Goal: Task Accomplishment & Management: Use online tool/utility

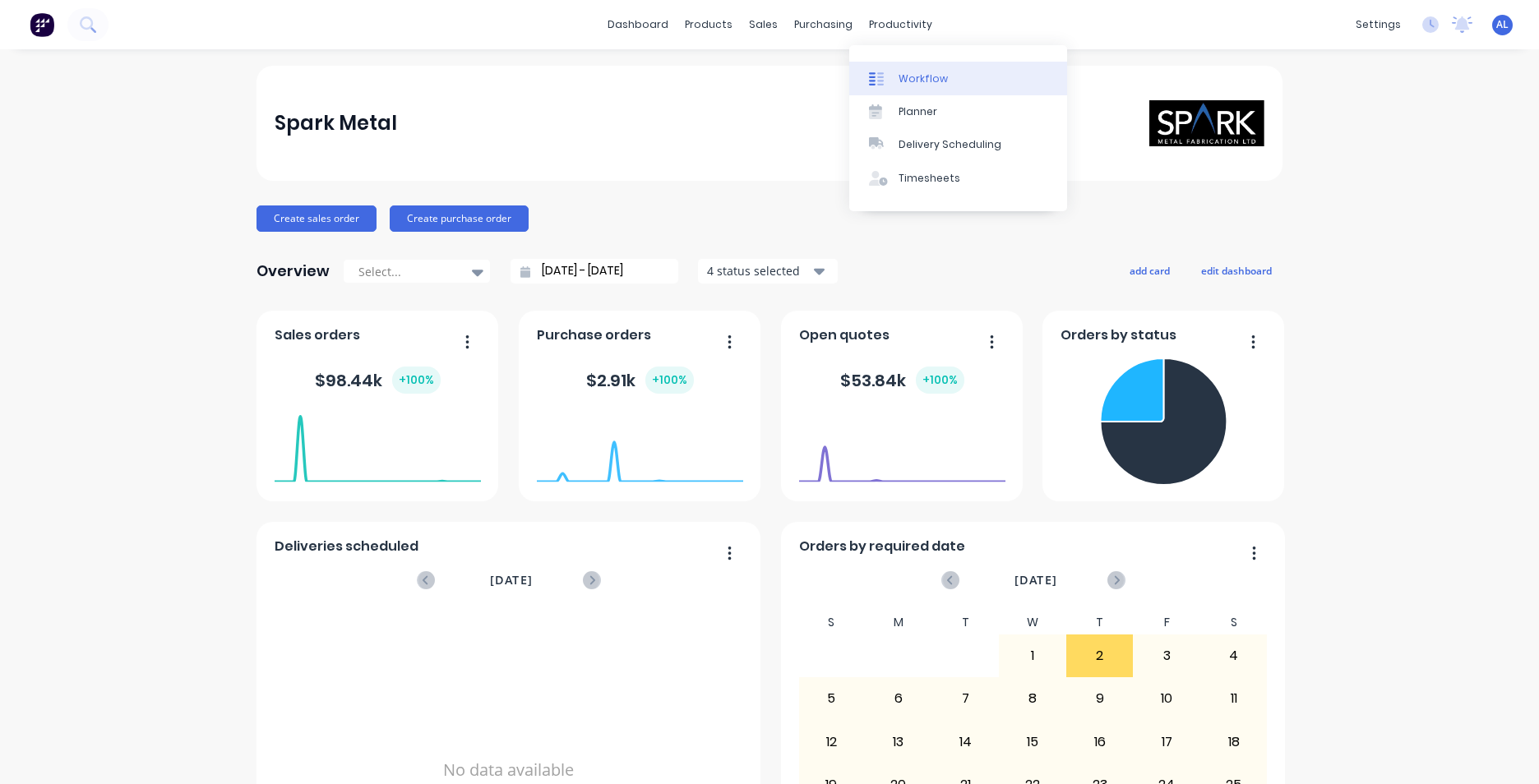
click at [907, 78] on div "Workflow" at bounding box center [923, 78] width 50 height 15
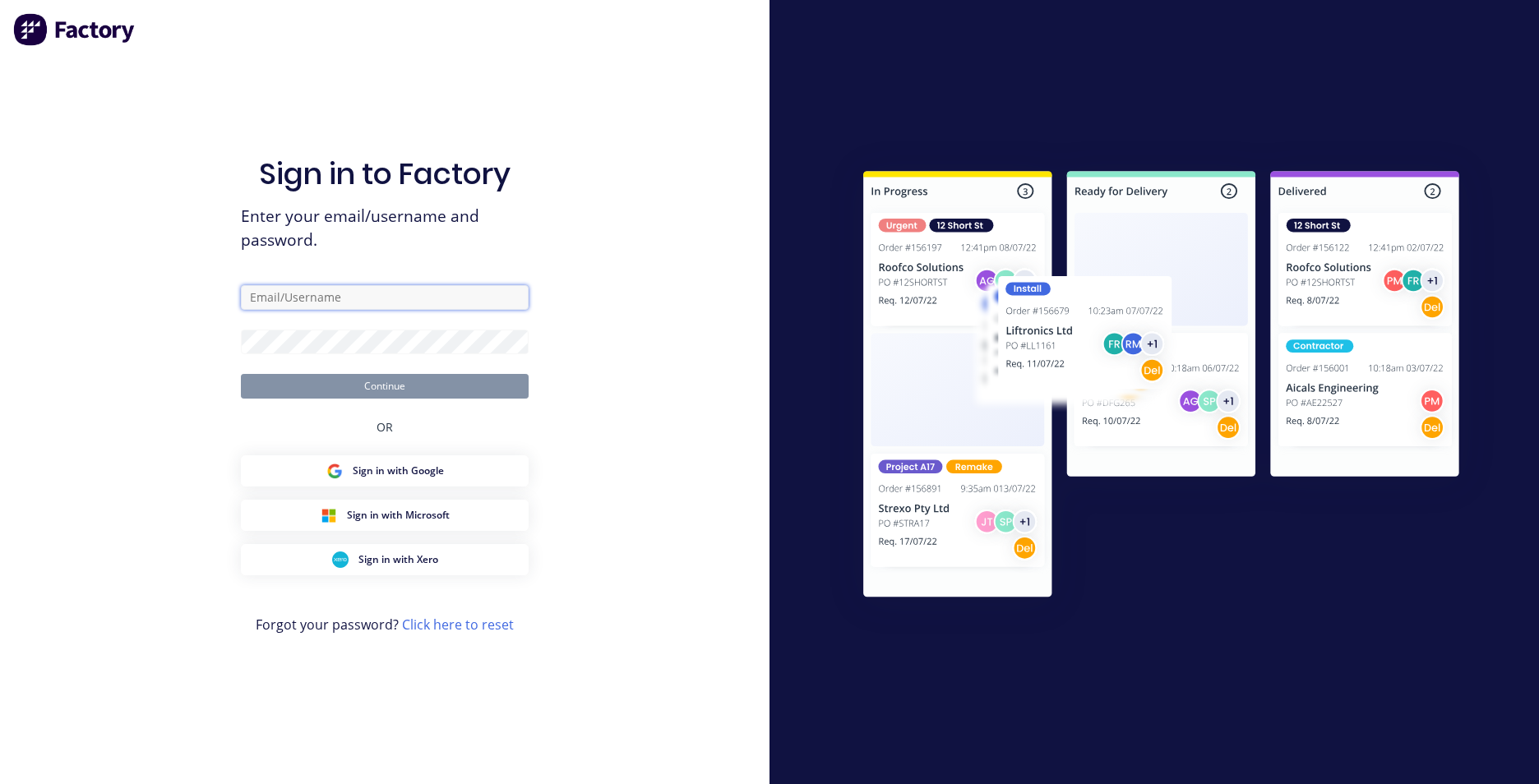
type input "[PERSON_NAME][EMAIL_ADDRESS][DOMAIN_NAME]"
click at [407, 389] on button "Continue" at bounding box center [385, 386] width 288 height 24
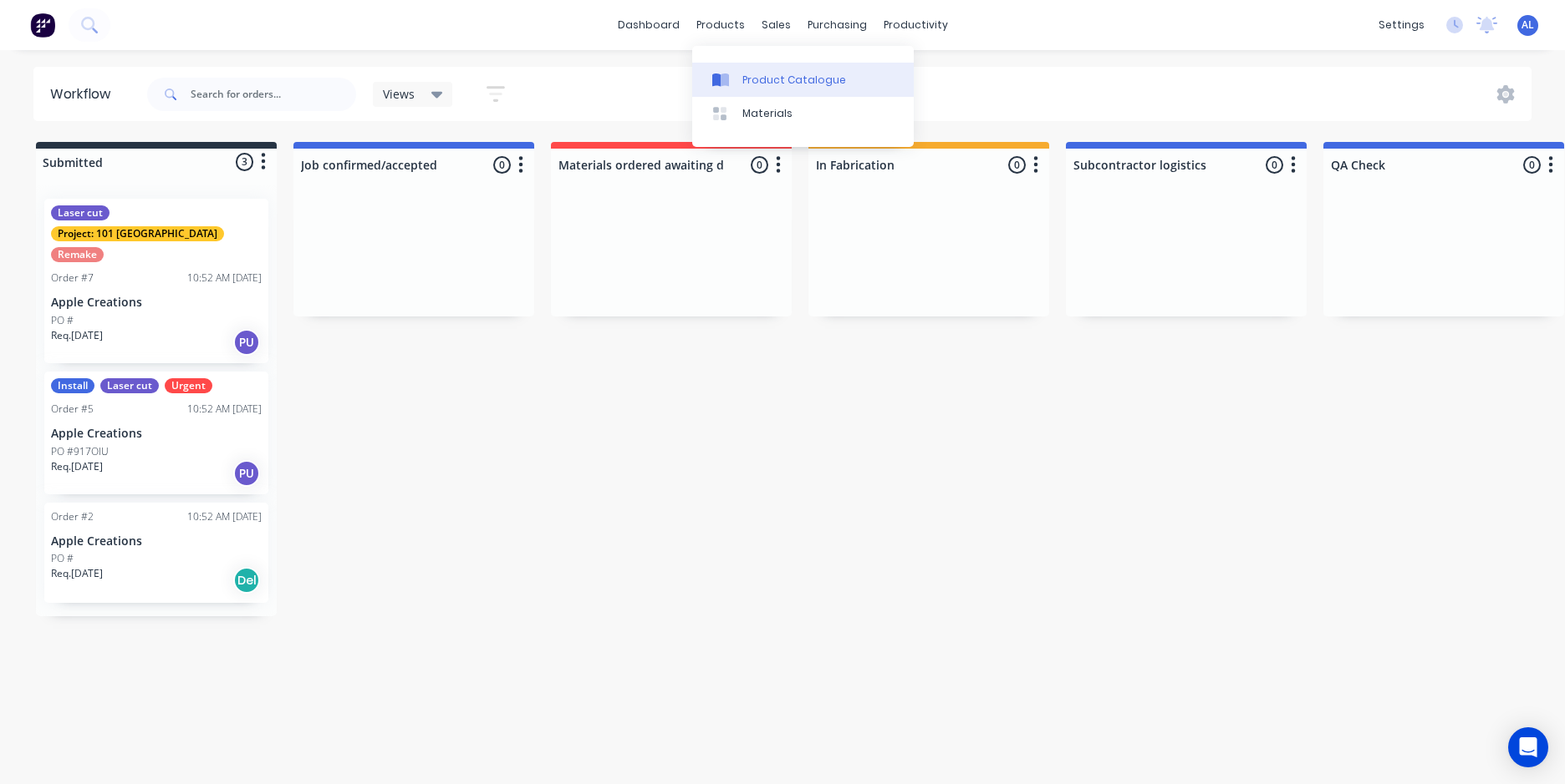
click at [739, 73] on link "Product Catalogue" at bounding box center [802, 79] width 221 height 34
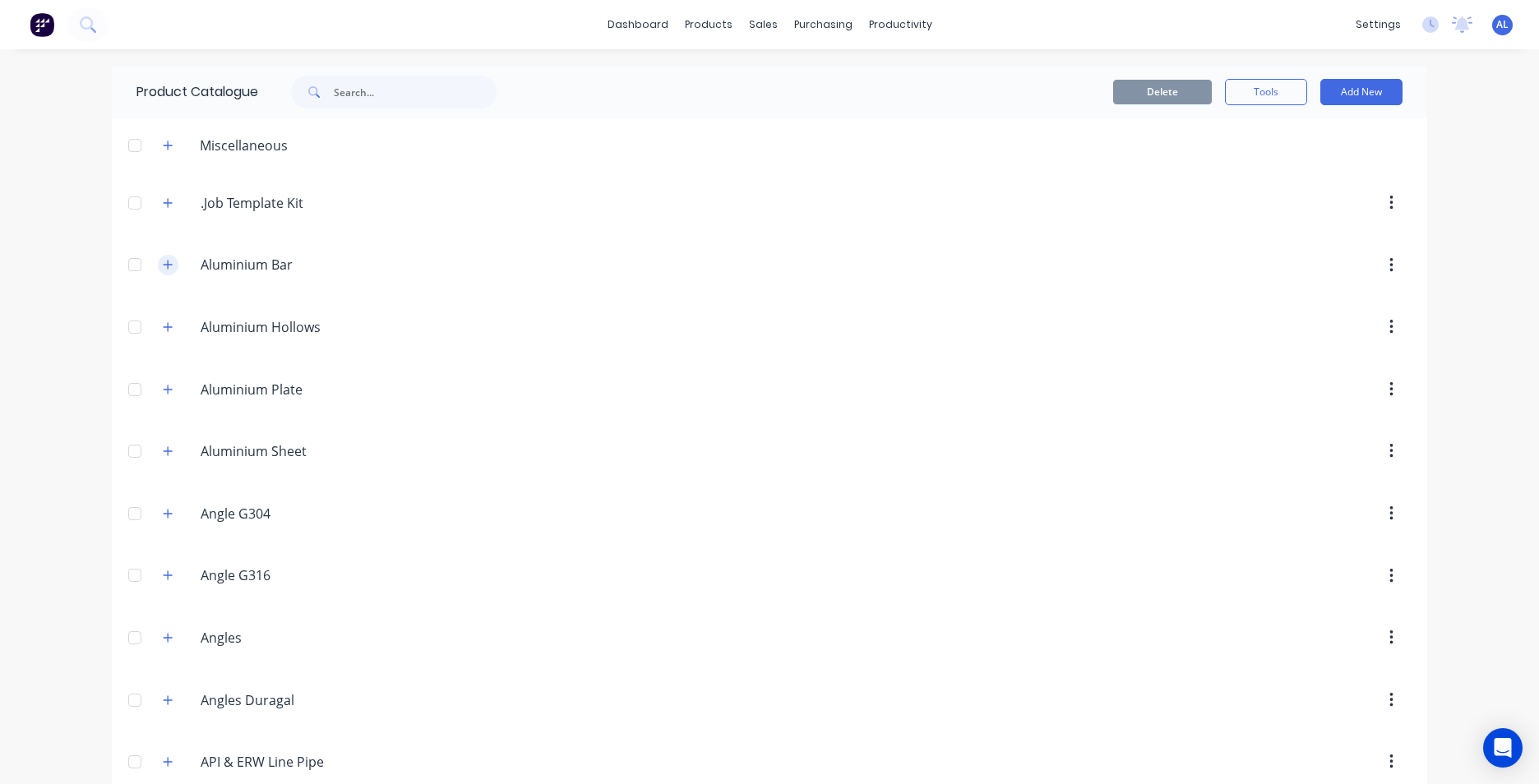
click at [164, 264] on icon "button" at bounding box center [168, 265] width 10 height 12
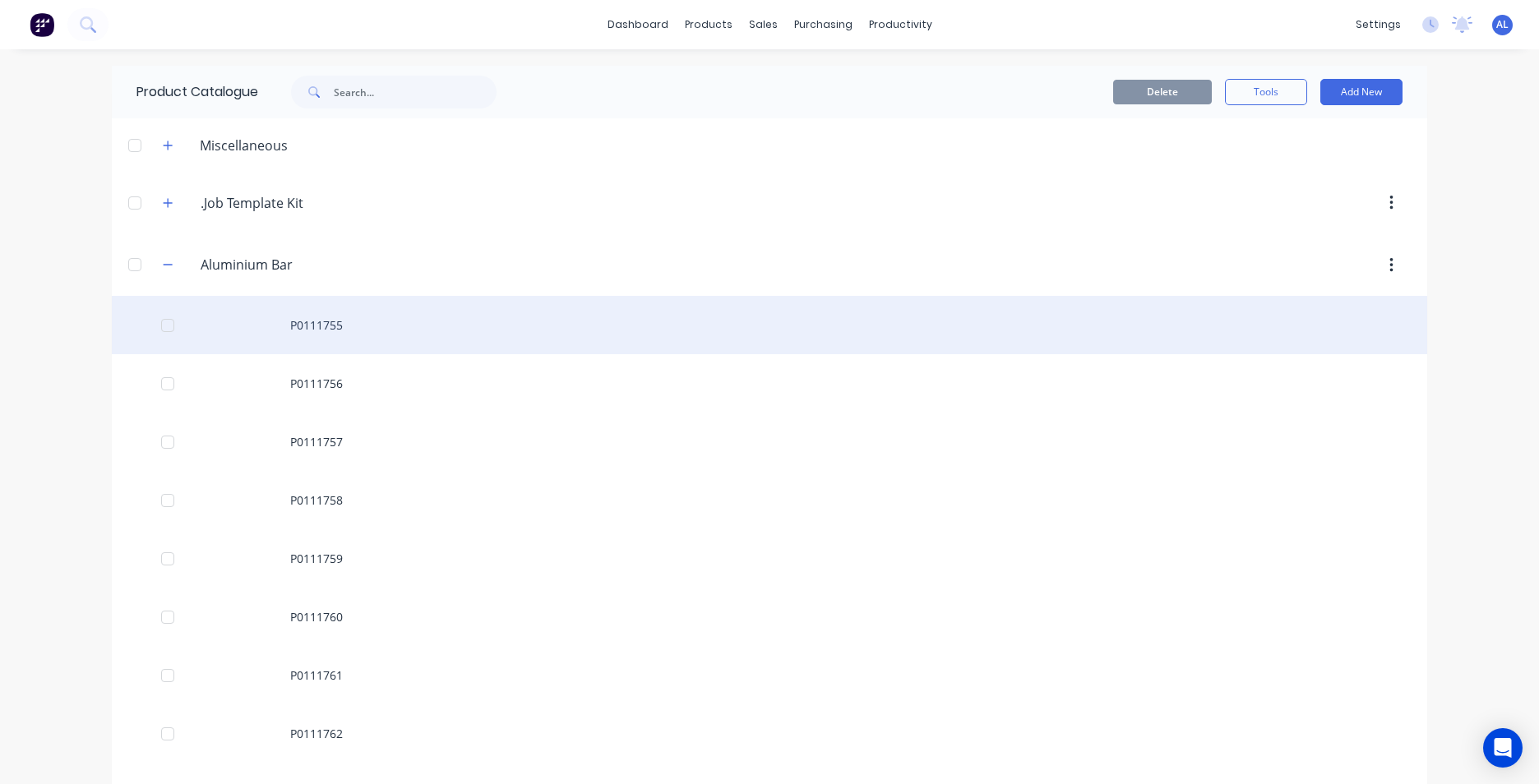
click at [305, 326] on div "P0111755" at bounding box center [769, 325] width 1315 height 59
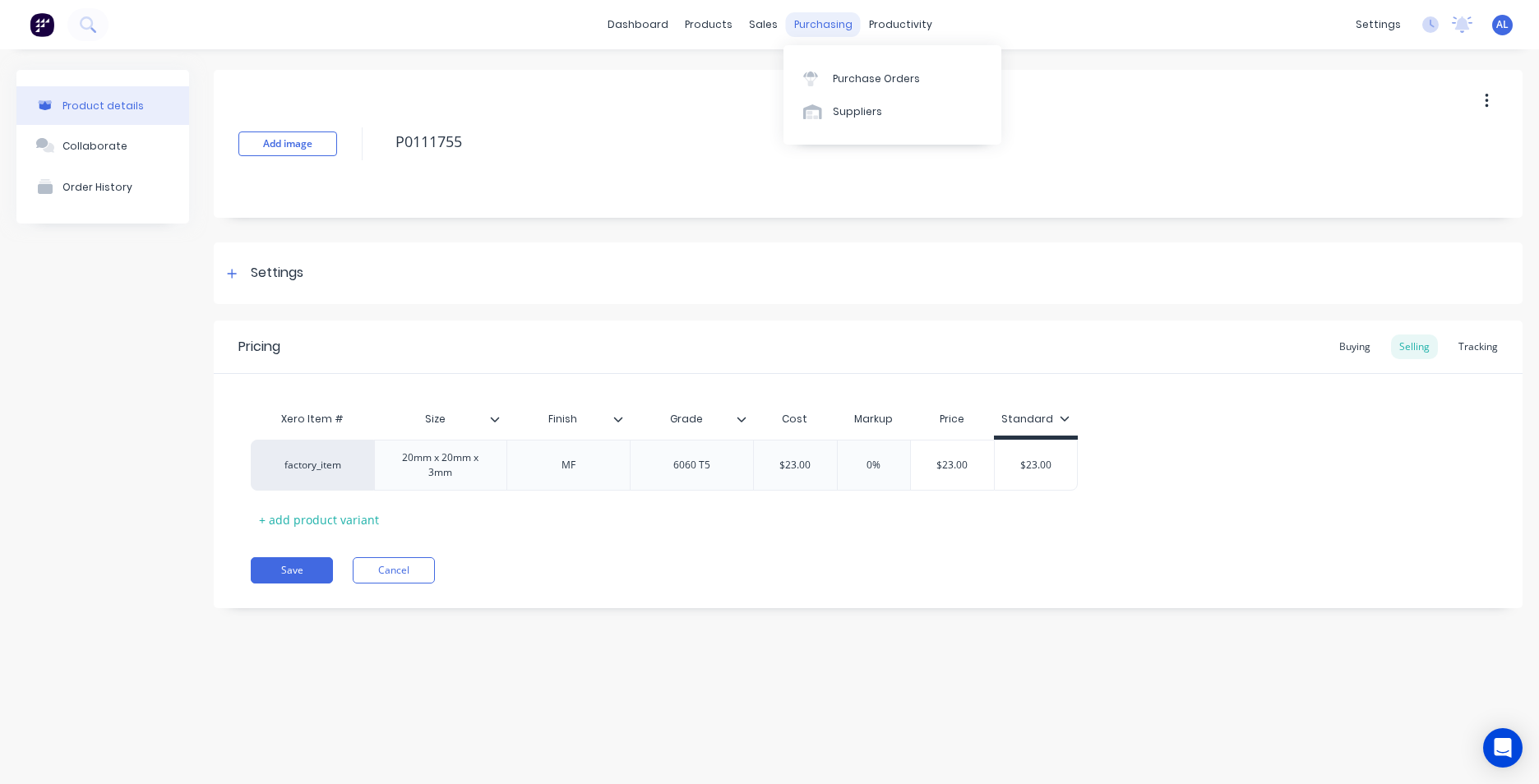
click at [825, 23] on div "purchasing" at bounding box center [823, 24] width 75 height 24
click at [929, 81] on div "Workflow" at bounding box center [929, 78] width 50 height 15
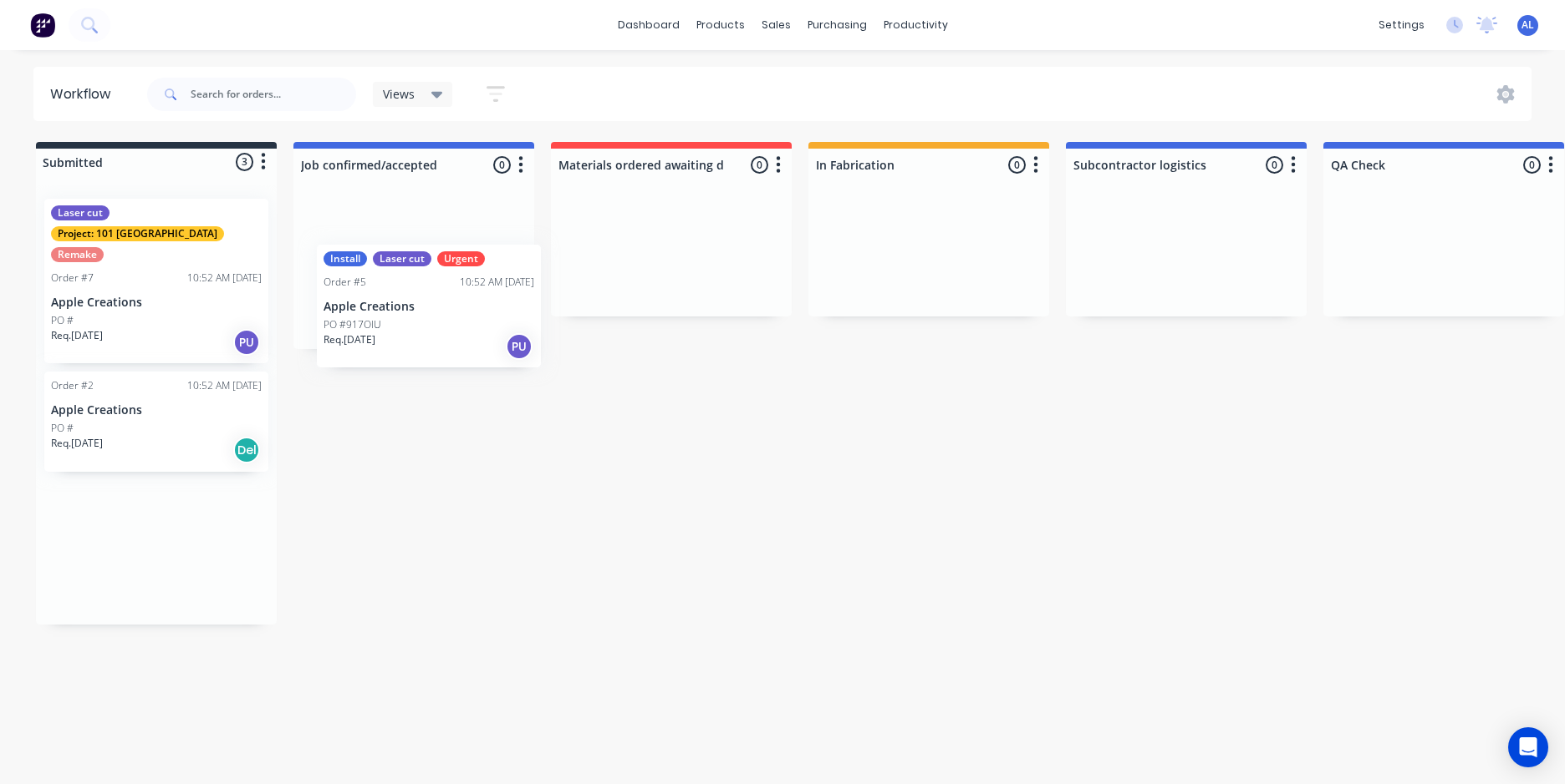
drag, startPoint x: 114, startPoint y: 408, endPoint x: 395, endPoint y: 303, distance: 300.0
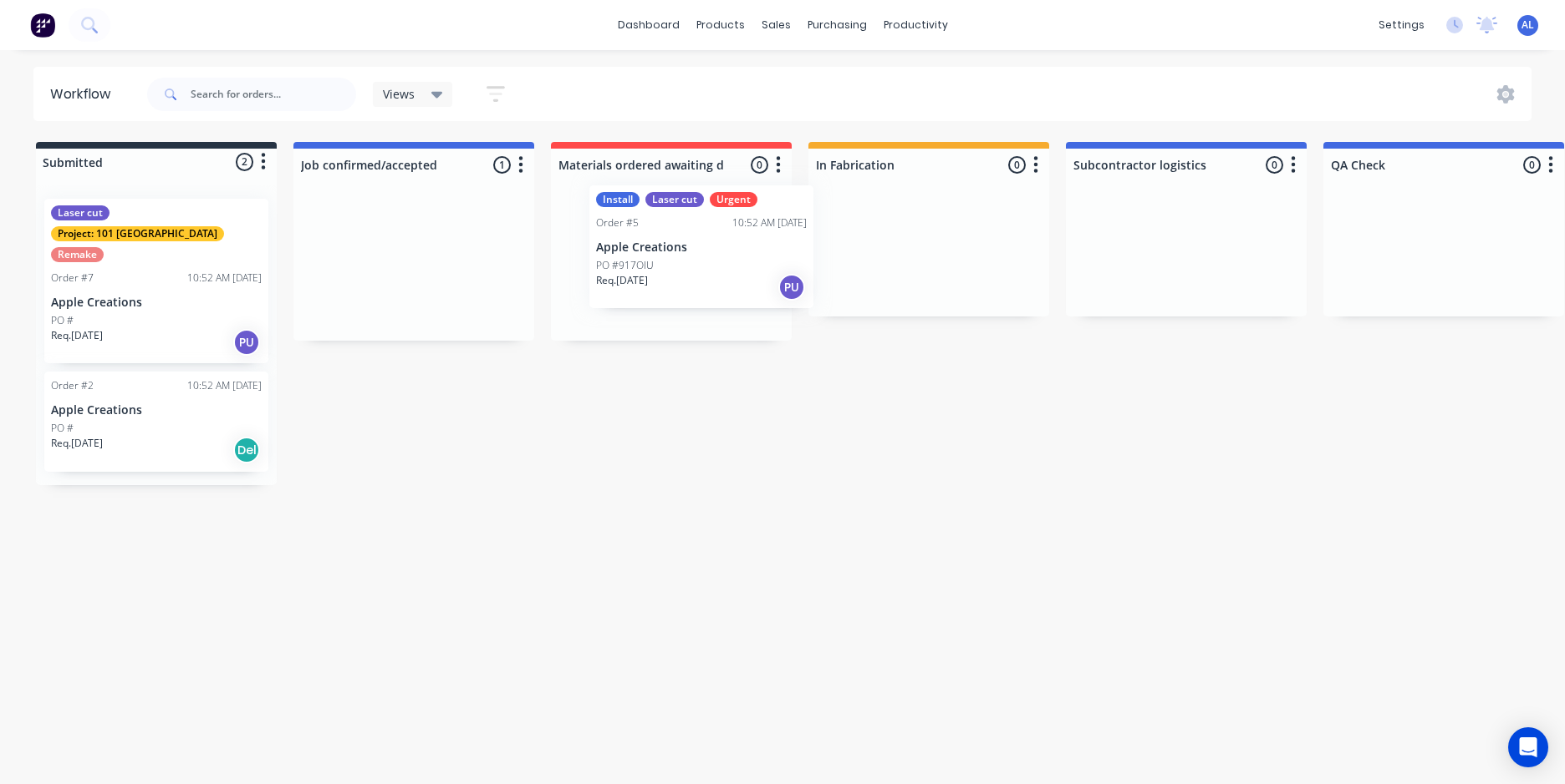
drag, startPoint x: 437, startPoint y: 268, endPoint x: 730, endPoint y: 250, distance: 293.6
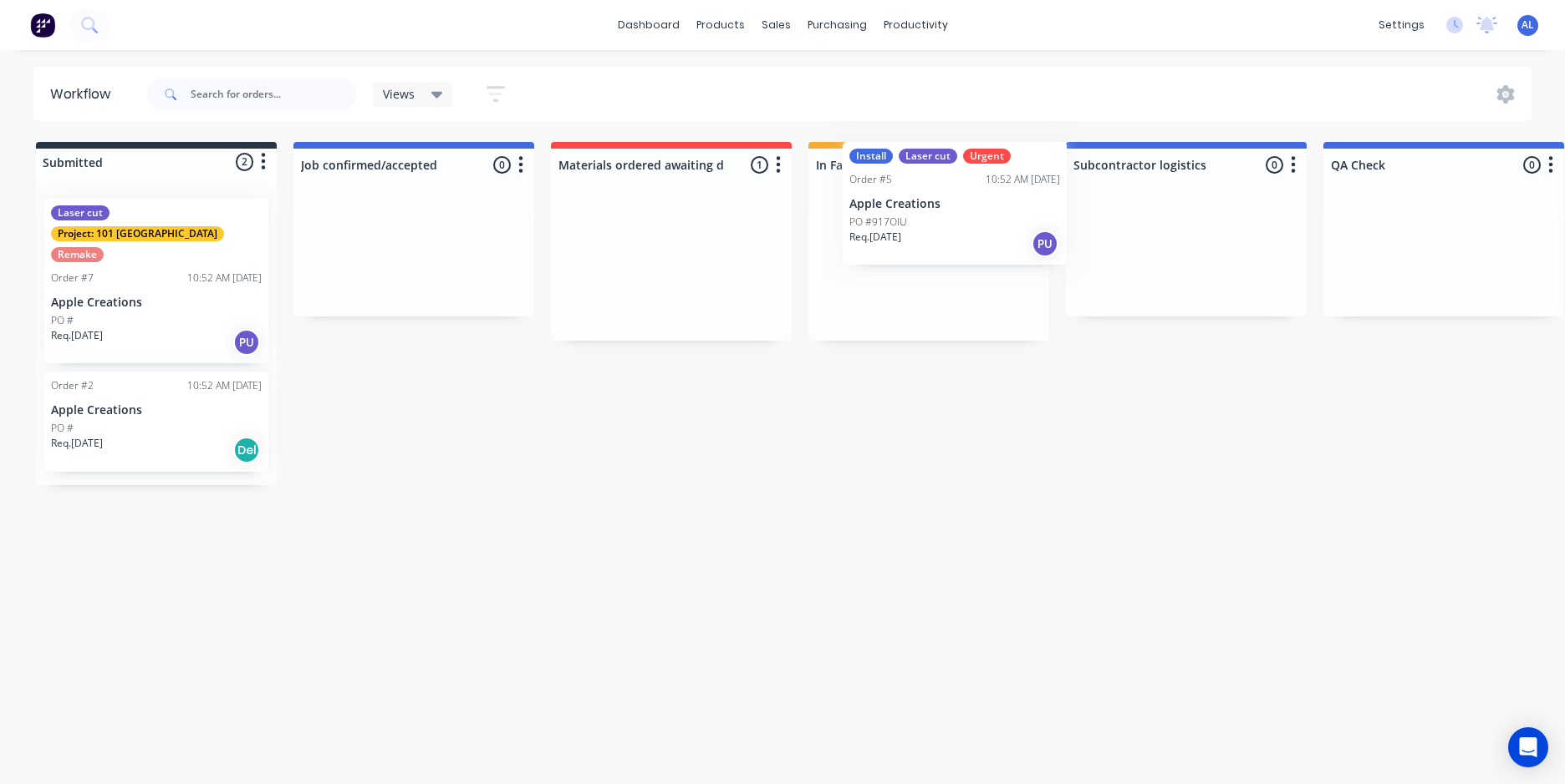
drag, startPoint x: 698, startPoint y: 295, endPoint x: 937, endPoint y: 213, distance: 252.7
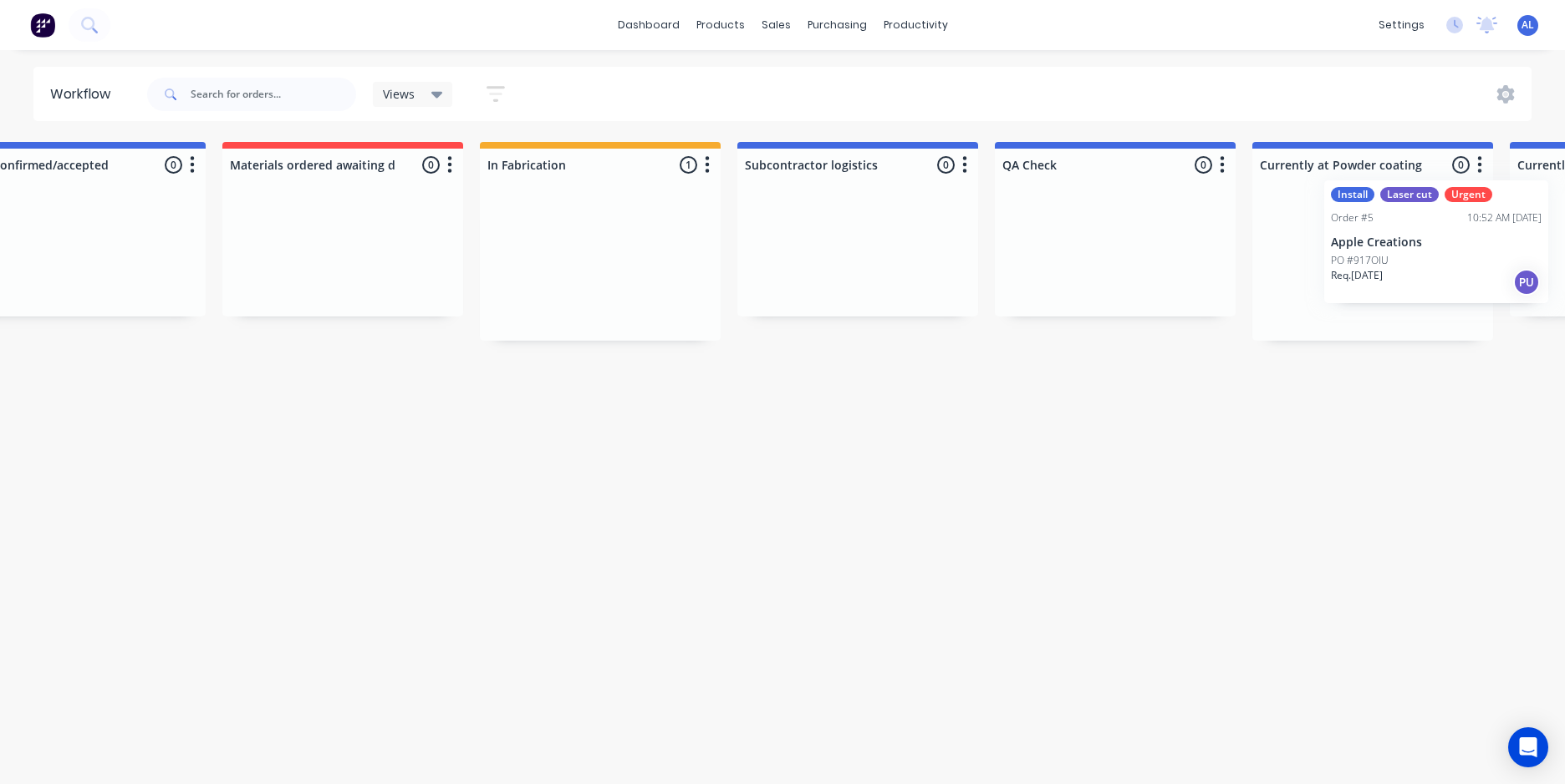
scroll to position [0, 331]
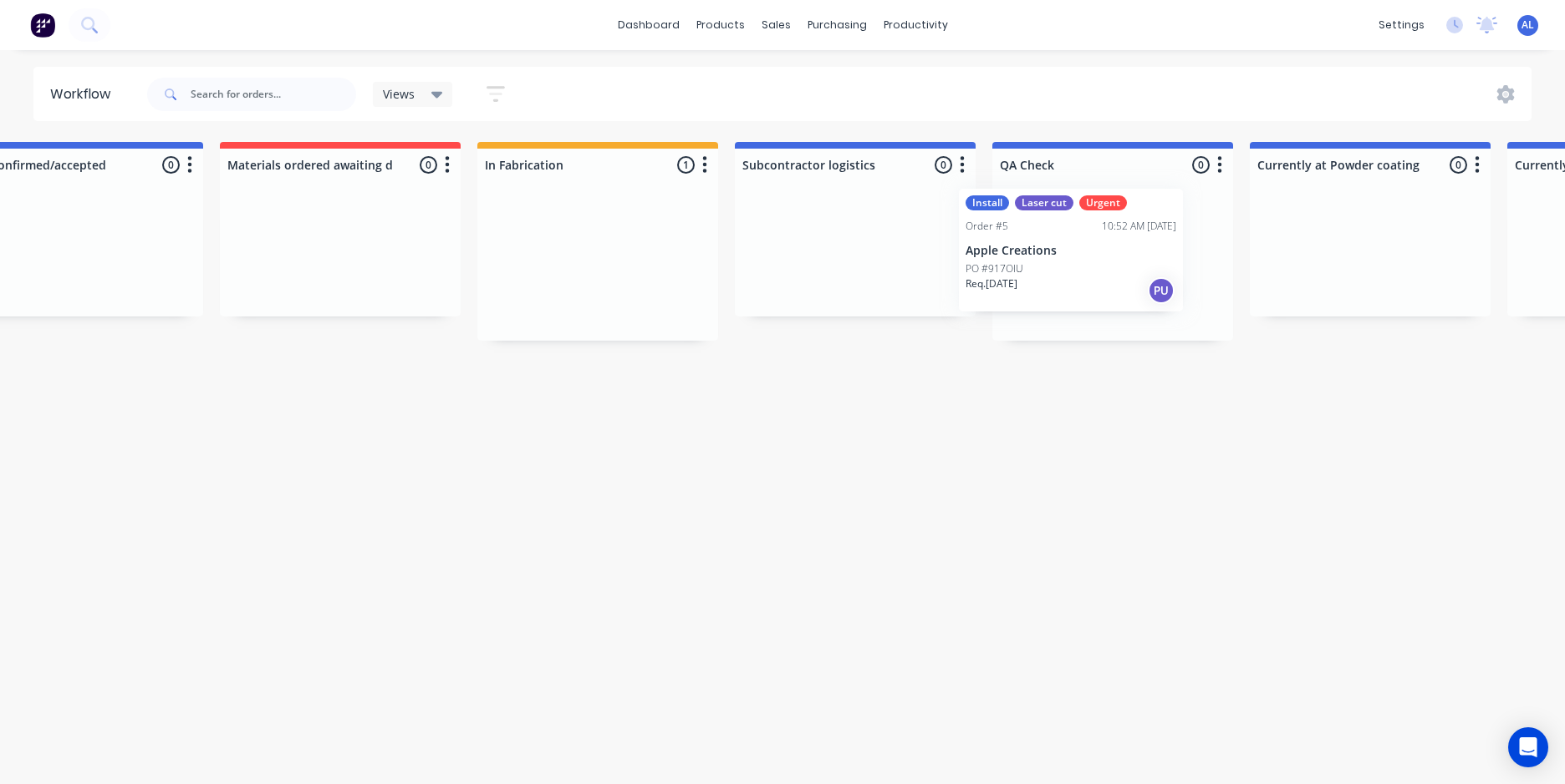
drag, startPoint x: 886, startPoint y: 298, endPoint x: 1040, endPoint y: 287, distance: 154.4
click at [1040, 287] on div "Submitted 2 Status colour #273444 hex #273444 Save Cancel Summaries Total order…" at bounding box center [1292, 314] width 3272 height 343
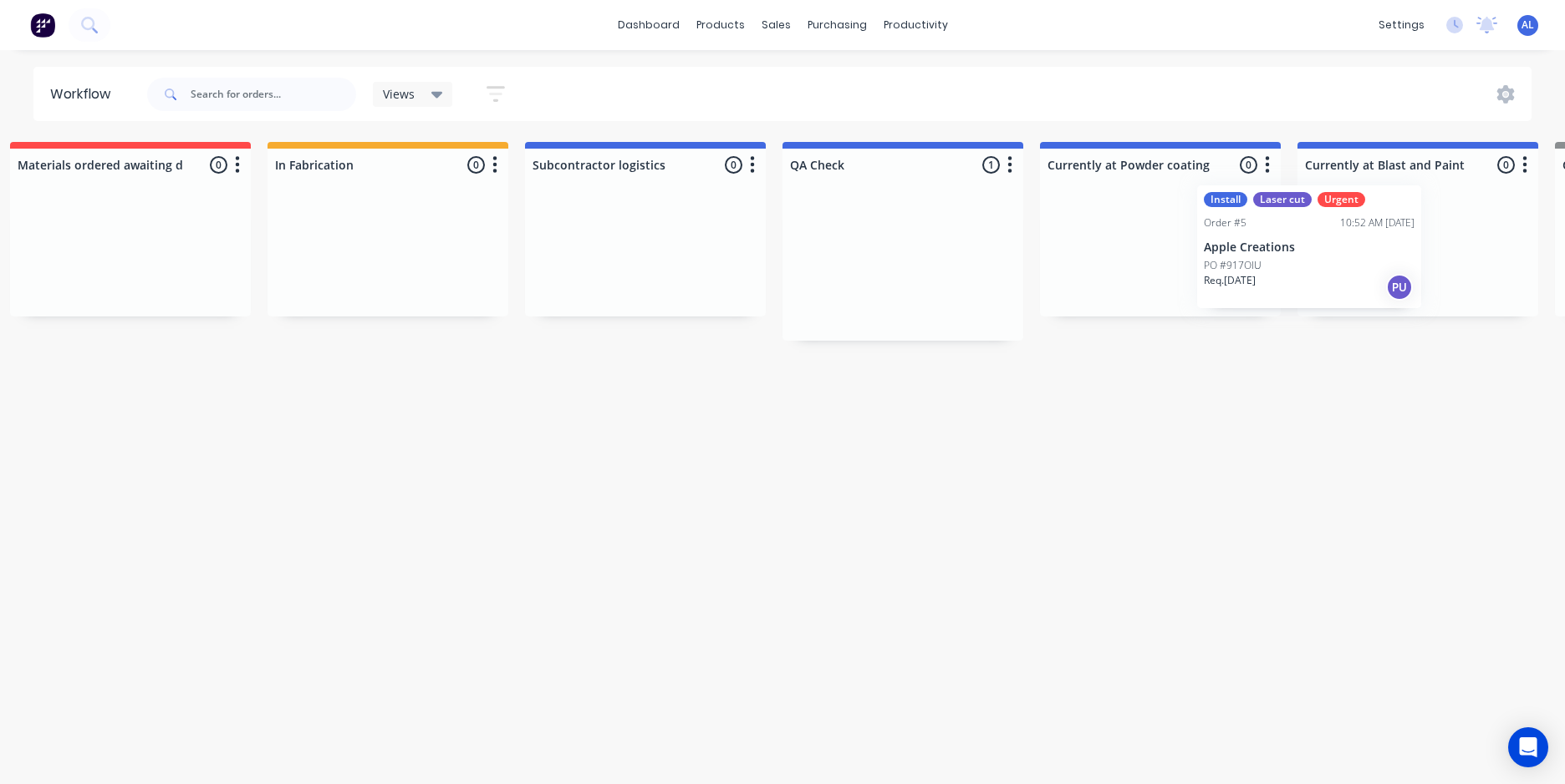
drag, startPoint x: 1101, startPoint y: 286, endPoint x: 1169, endPoint y: 264, distance: 71.5
click at [1175, 271] on div "Submitted 2 Status colour #273444 hex #273444 Save Cancel Summaries Total order…" at bounding box center [1082, 314] width 3272 height 343
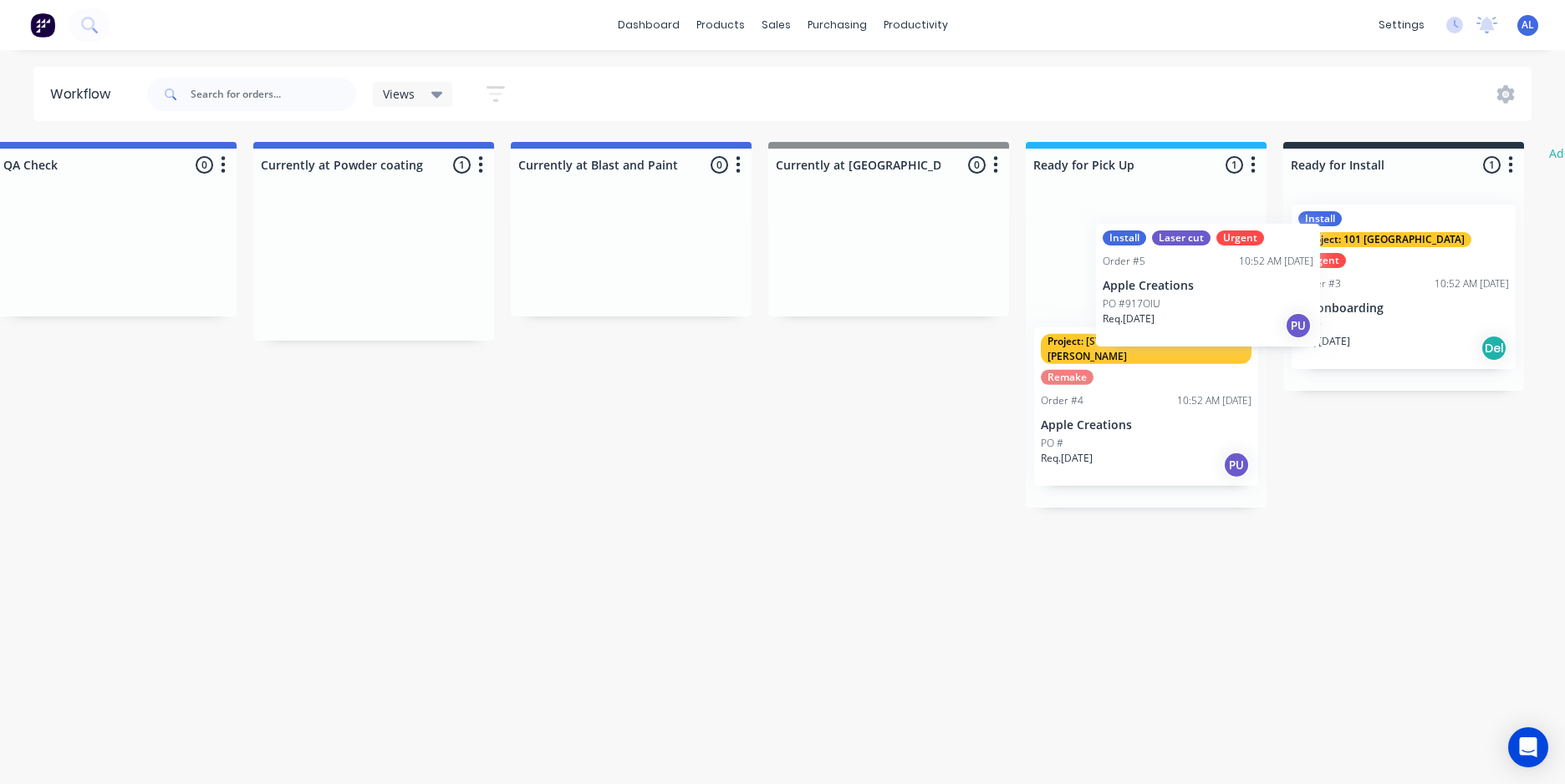
scroll to position [0, 1330]
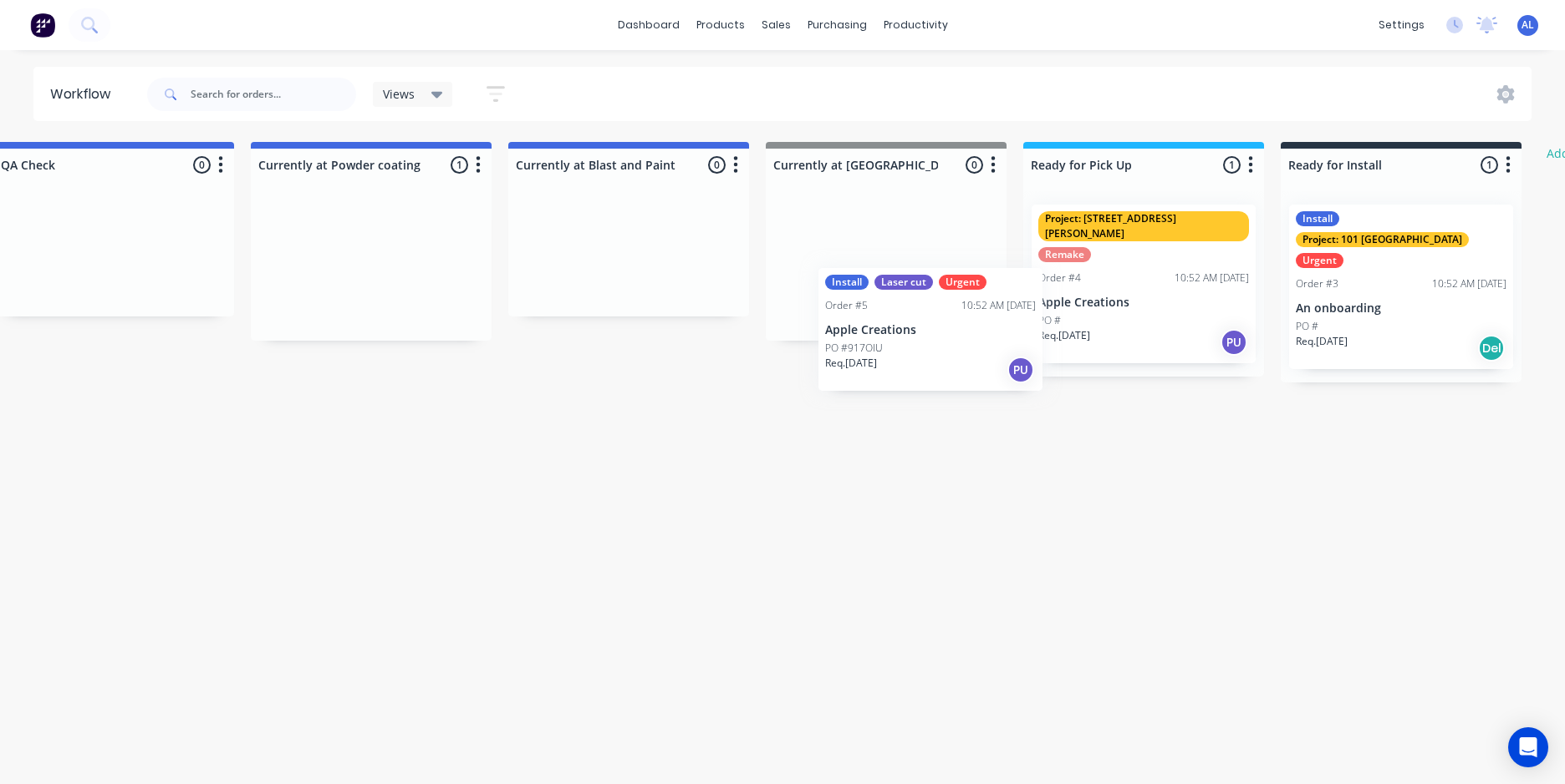
click at [907, 336] on div "Submitted 2 Status colour #273444 hex #273444 Save Cancel Summaries Total order…" at bounding box center [293, 314] width 3272 height 343
